Goal: Find specific page/section: Find specific page/section

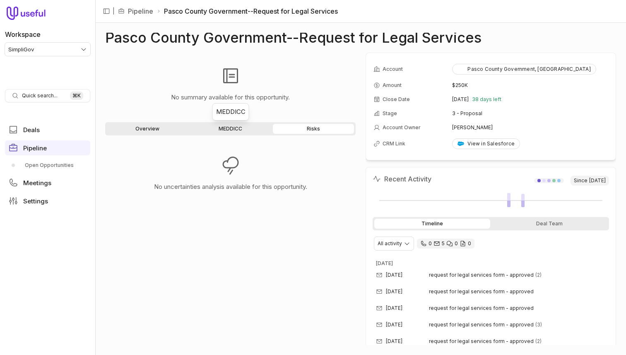
click at [225, 124] on link "MEDDICC" at bounding box center [230, 129] width 81 height 10
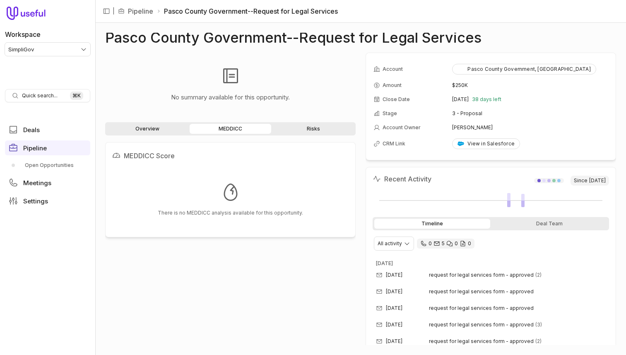
click at [154, 136] on div "Overview MEDDICC Risks MEDDICC Score There is no MEDDICC analysis available for…" at bounding box center [230, 233] width 251 height 223
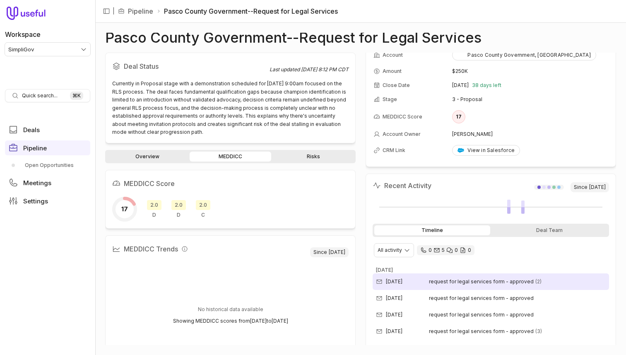
scroll to position [32, 0]
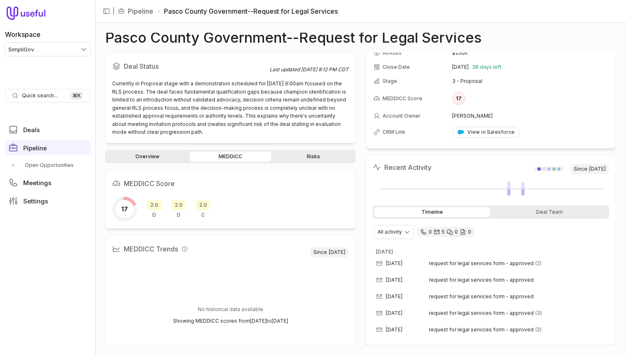
click at [158, 156] on link "Overview" at bounding box center [147, 157] width 81 height 10
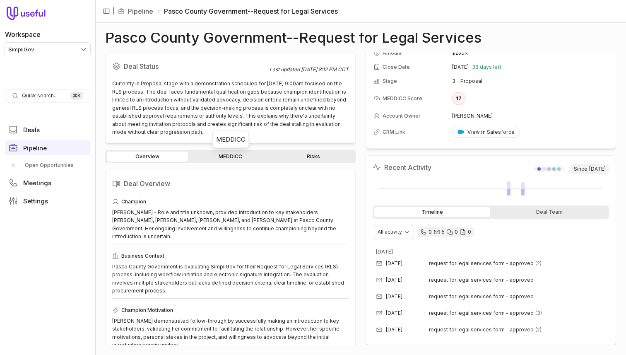
click at [213, 152] on link "MEDDICC" at bounding box center [230, 157] width 81 height 10
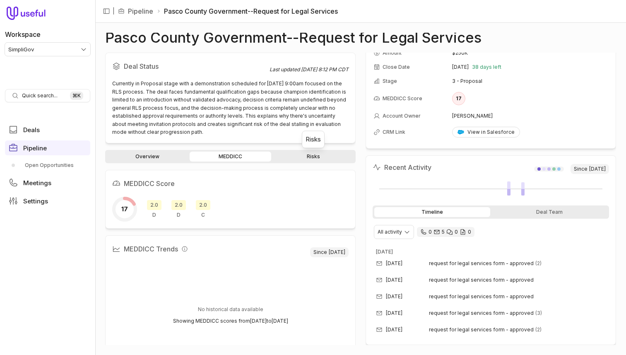
click at [299, 154] on link "Risks" at bounding box center [313, 157] width 81 height 10
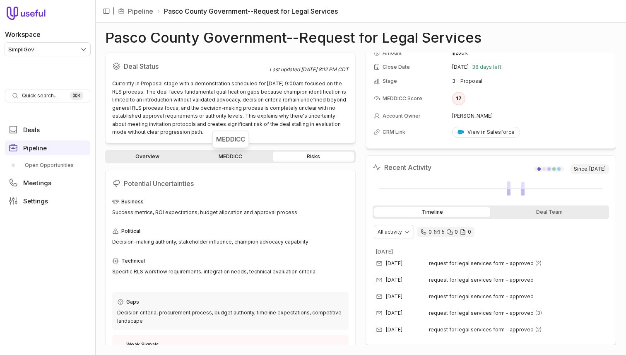
click at [223, 153] on link "MEDDICC" at bounding box center [230, 157] width 81 height 10
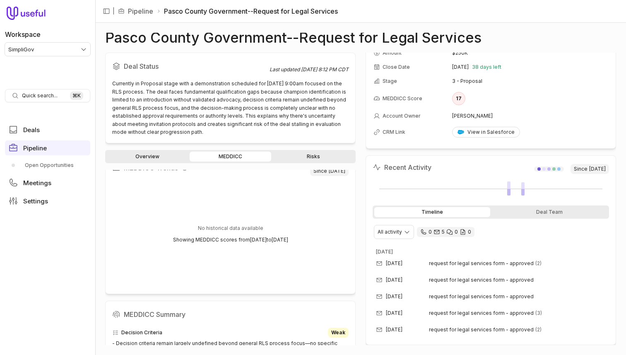
scroll to position [34, 0]
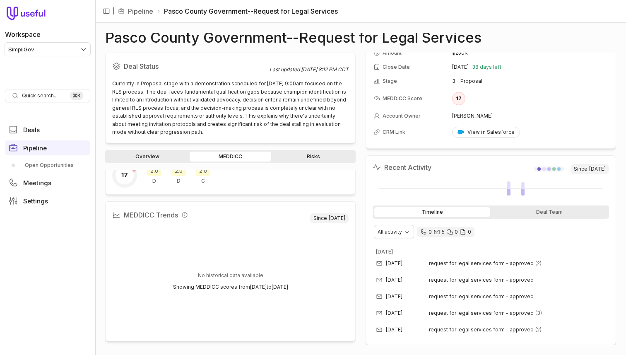
click at [150, 158] on link "Overview" at bounding box center [147, 157] width 81 height 10
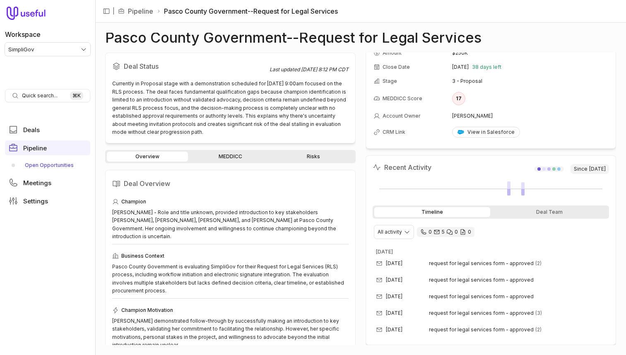
click at [41, 163] on link "Open Opportunities" at bounding box center [47, 165] width 85 height 13
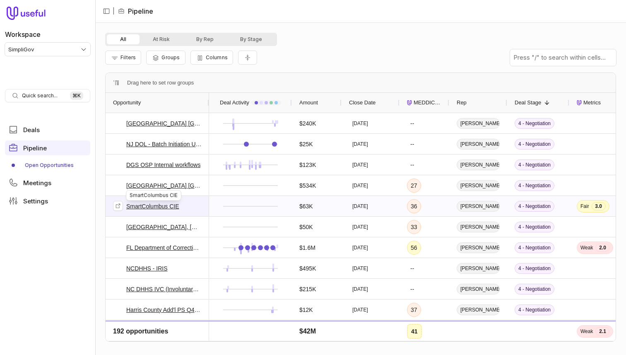
click at [156, 207] on link "SmartColumbus CIE" at bounding box center [152, 206] width 53 height 10
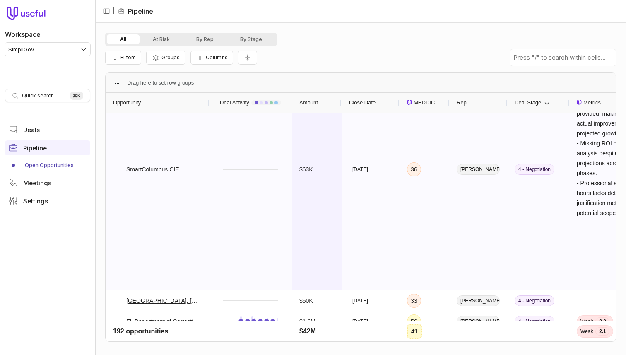
scroll to position [165, 0]
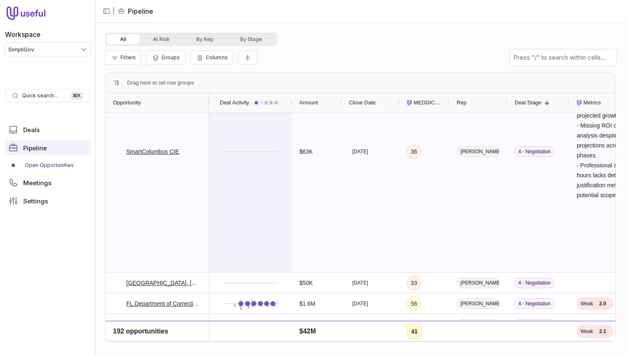
click at [253, 191] on div at bounding box center [251, 151] width 68 height 241
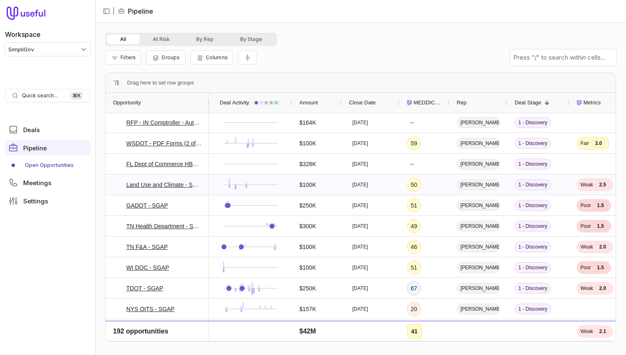
scroll to position [2032, 0]
